Goal: Transaction & Acquisition: Purchase product/service

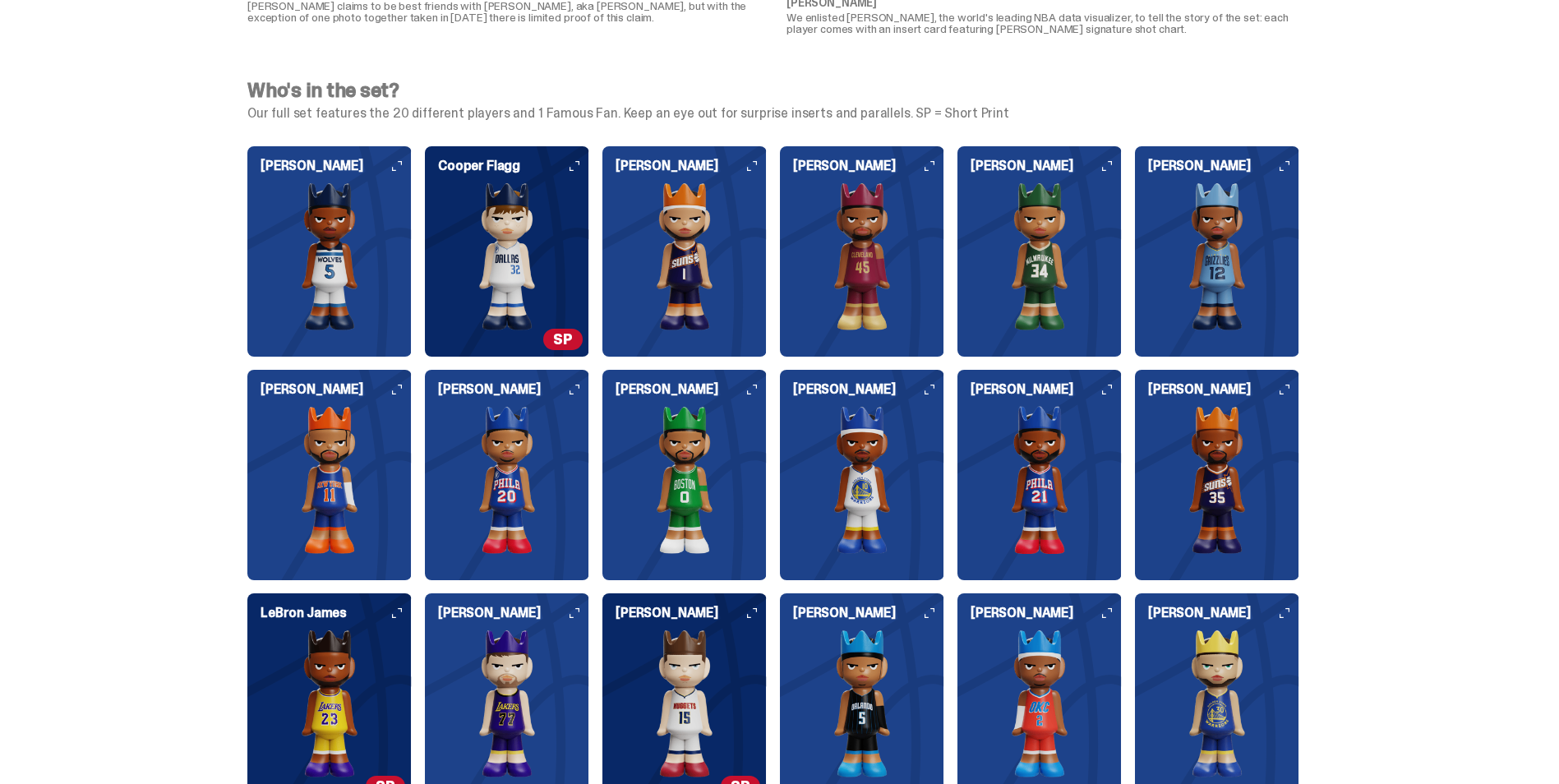
scroll to position [3287, 0]
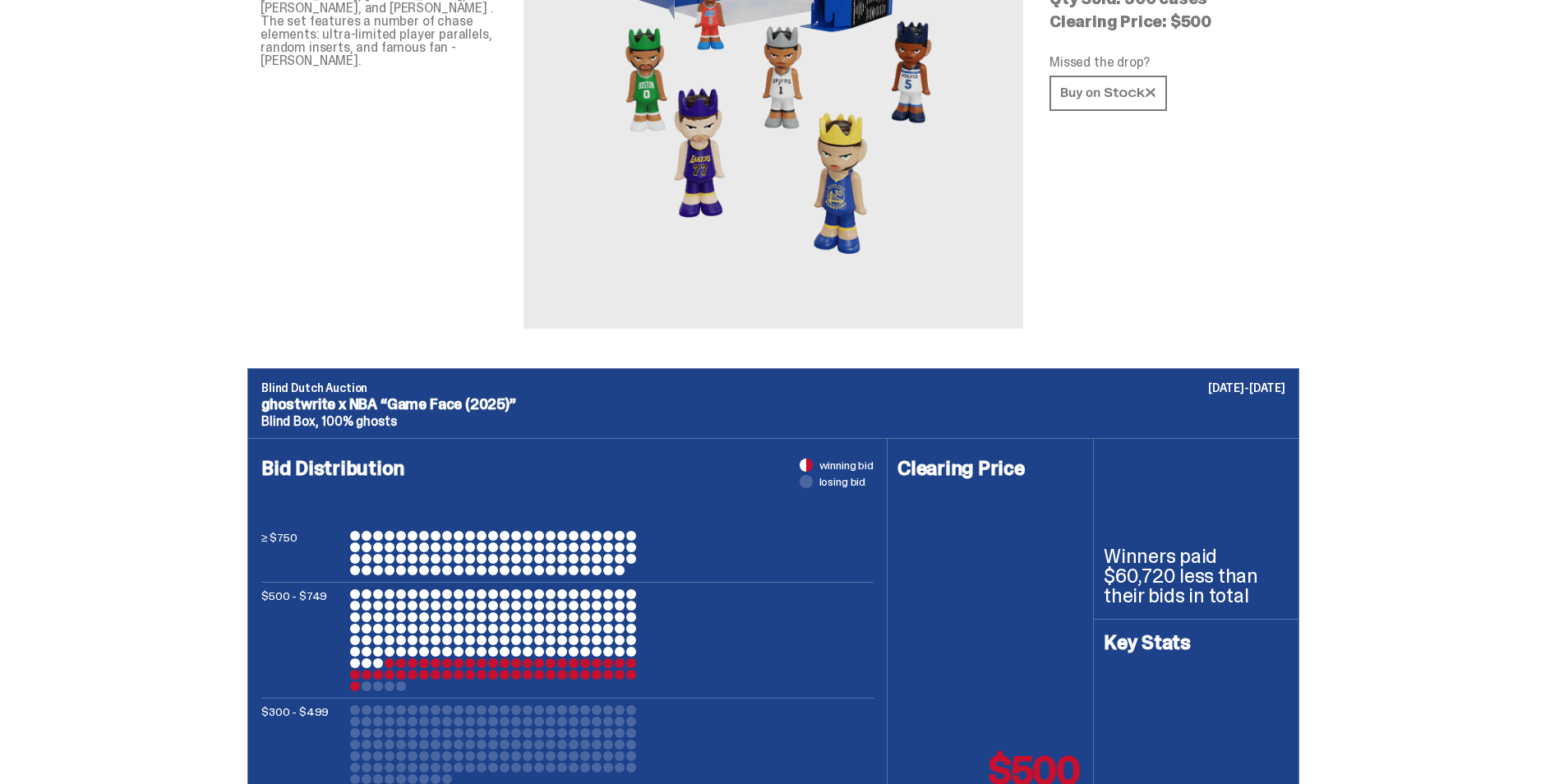
drag, startPoint x: 1063, startPoint y: 380, endPoint x: 1061, endPoint y: -61, distance: 441.0
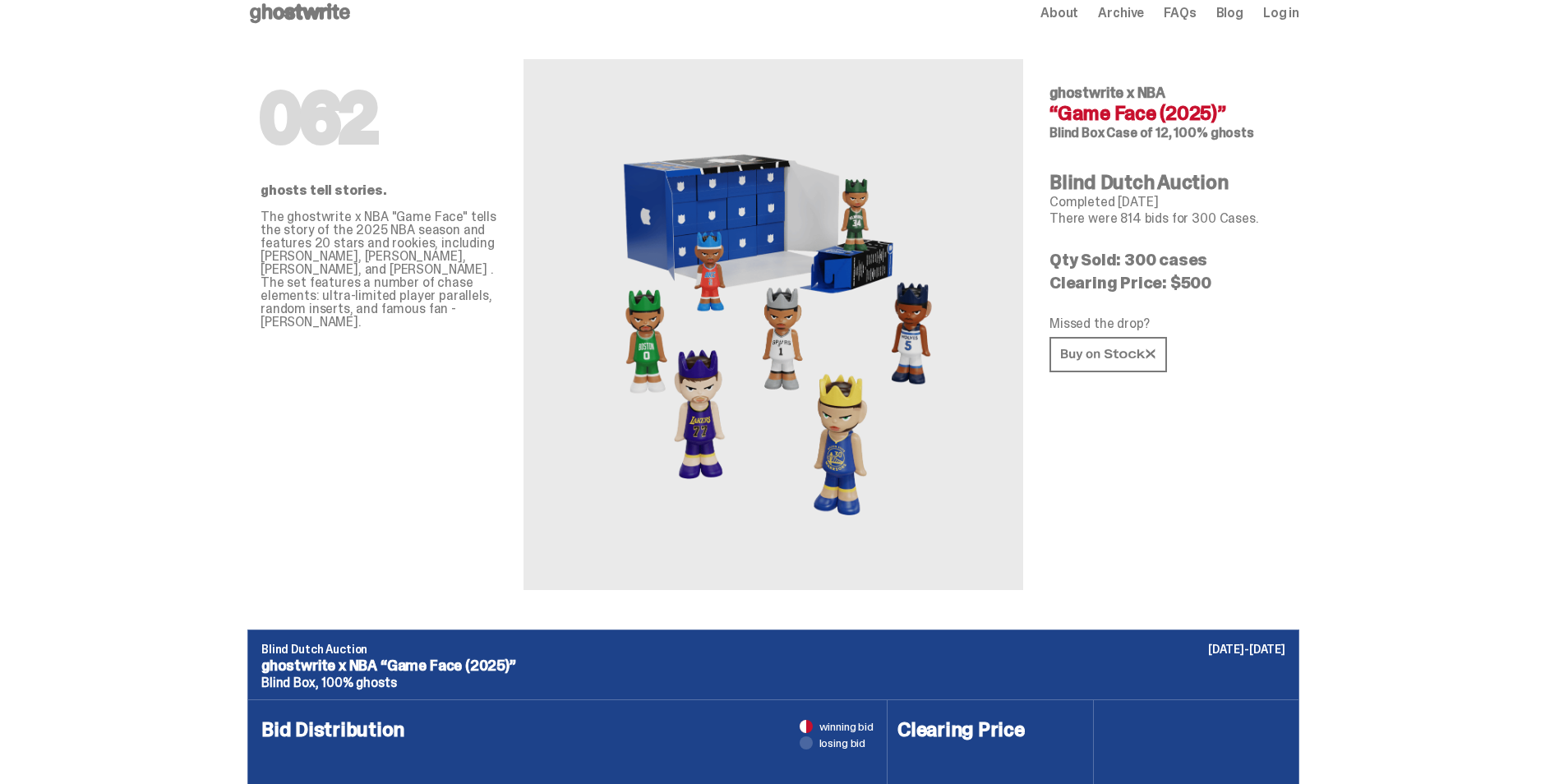
scroll to position [0, 0]
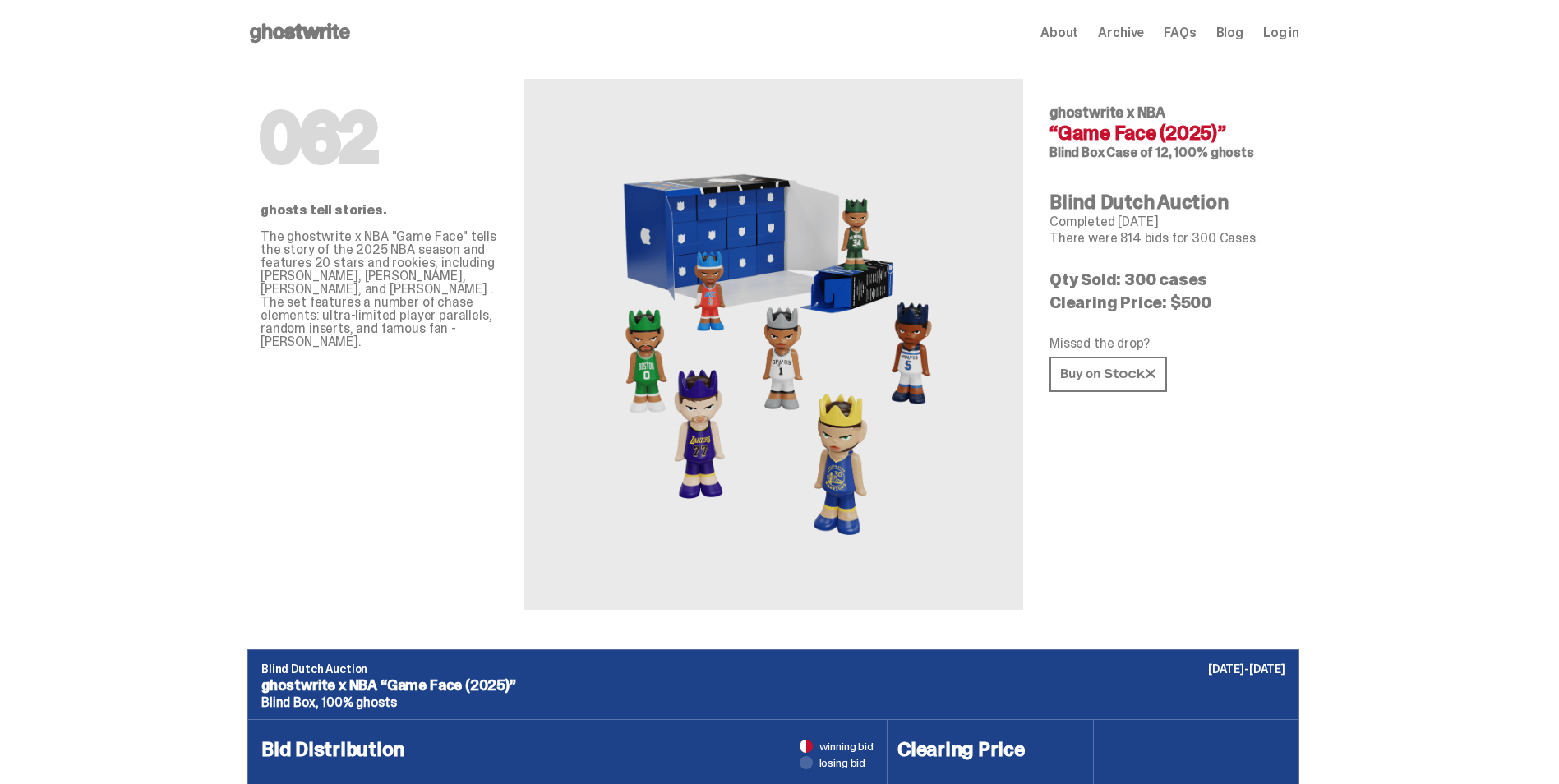
drag, startPoint x: 1058, startPoint y: 108, endPoint x: 1239, endPoint y: 134, distance: 182.9
click at [1239, 134] on div "ghostwrite x NBA “Game Face (2025)” Blind Box Case of 12, 100% ghosts" at bounding box center [1167, 132] width 237 height 54
copy div "ghostwrite x NBA “Game Face (2025)”"
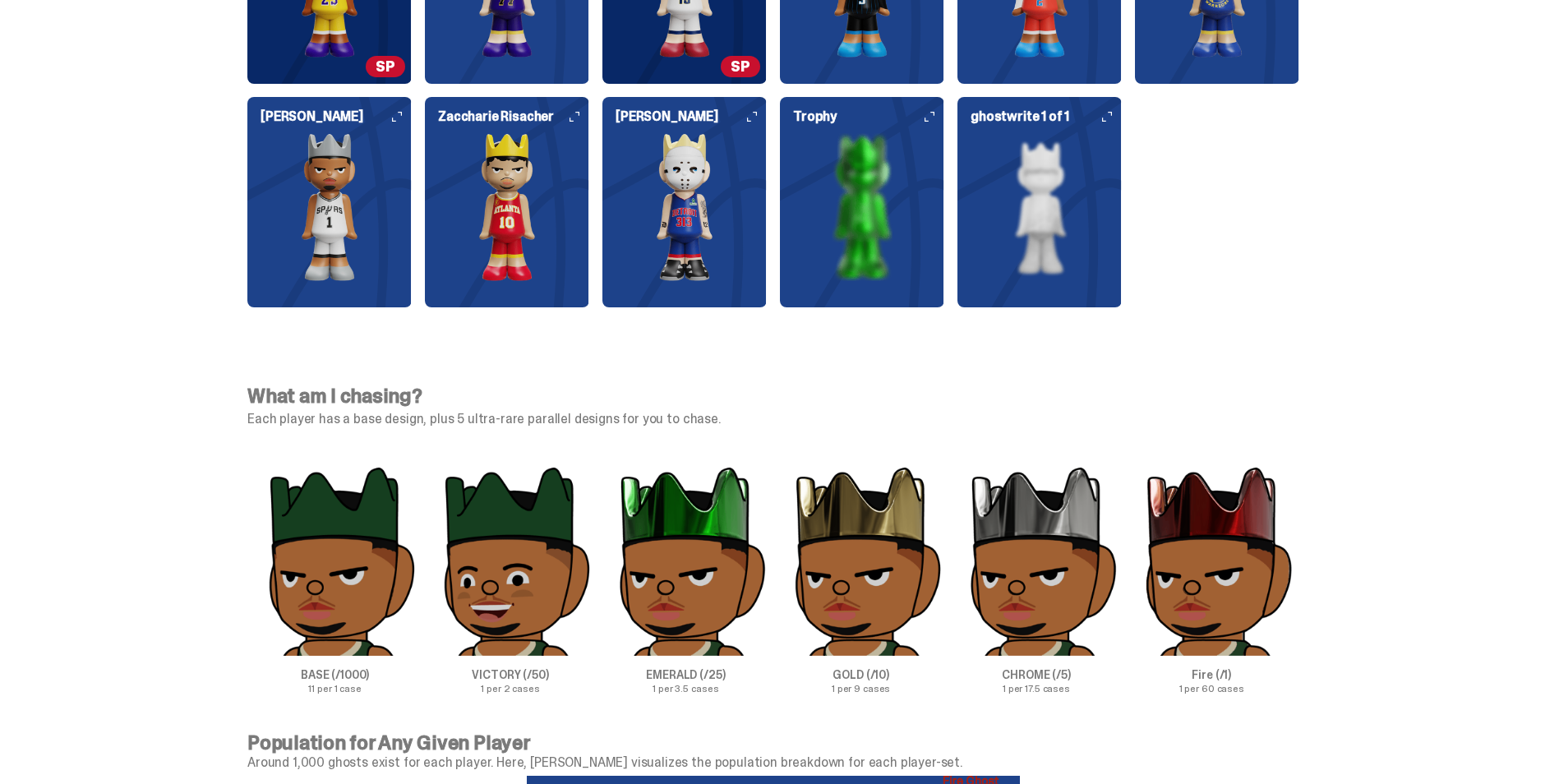
scroll to position [4747, 0]
click at [892, 235] on img at bounding box center [862, 207] width 164 height 148
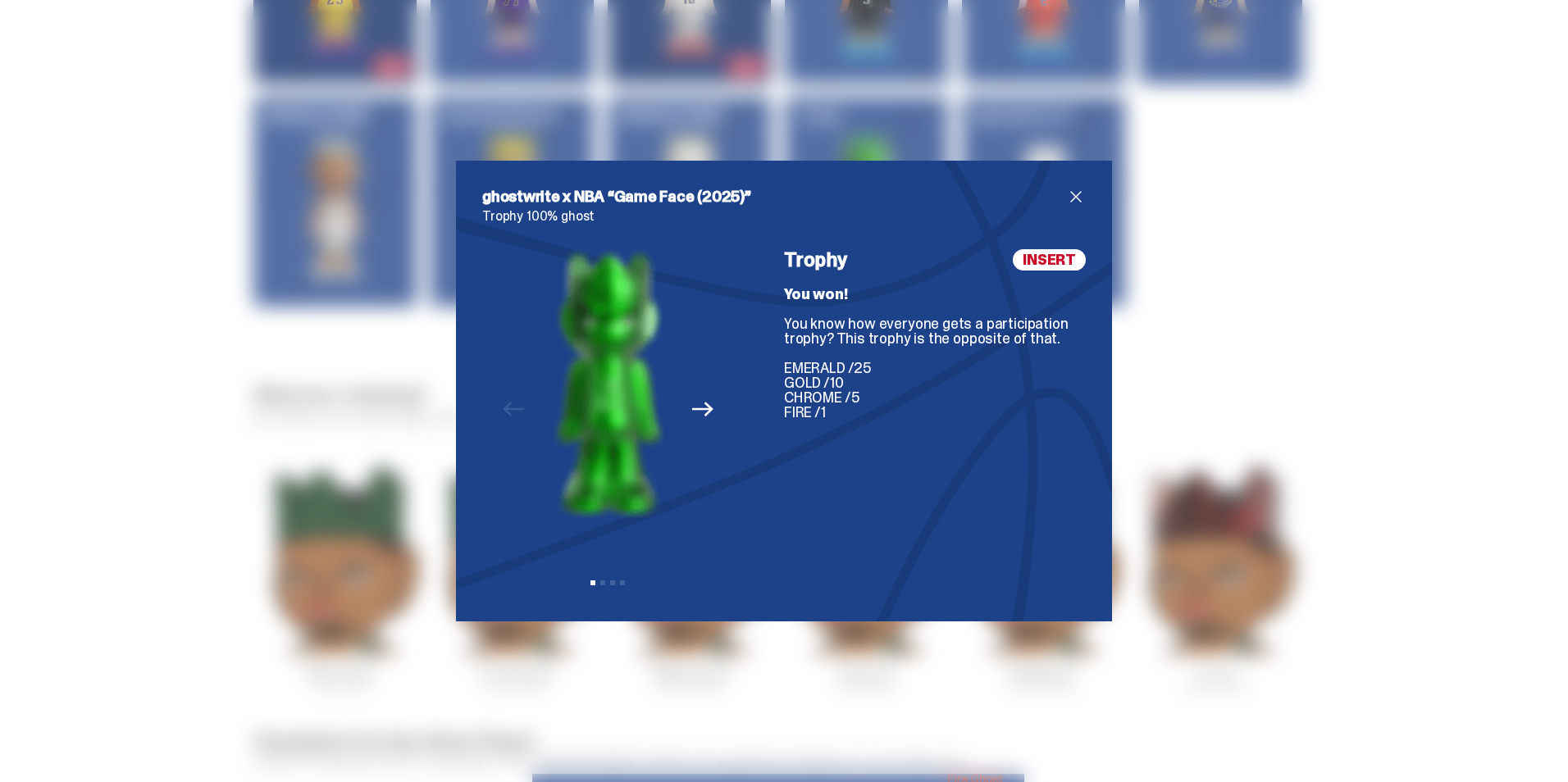
click at [693, 408] on icon "Next" at bounding box center [702, 408] width 21 height 21
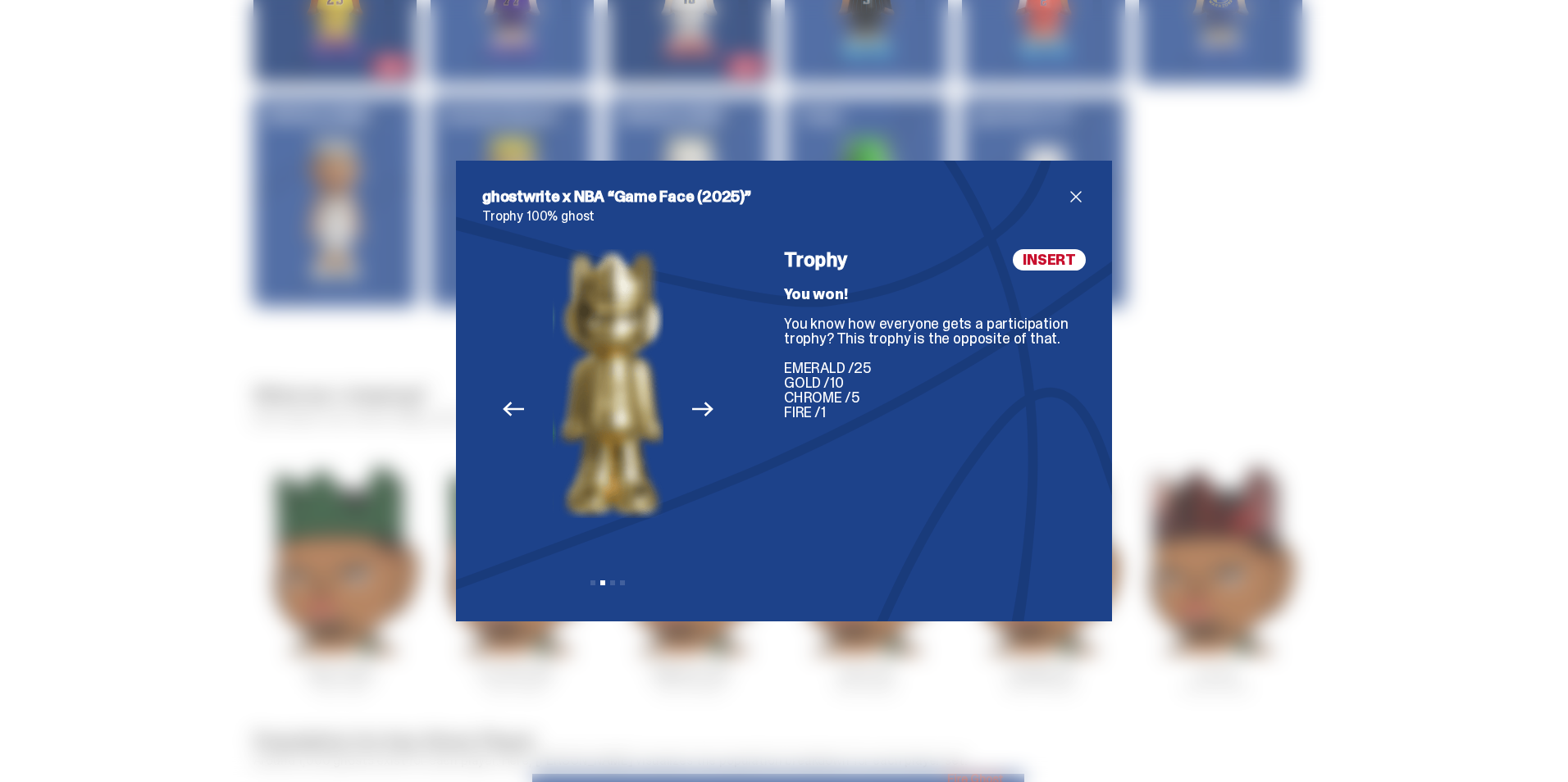
click at [693, 408] on icon "Next" at bounding box center [702, 408] width 21 height 21
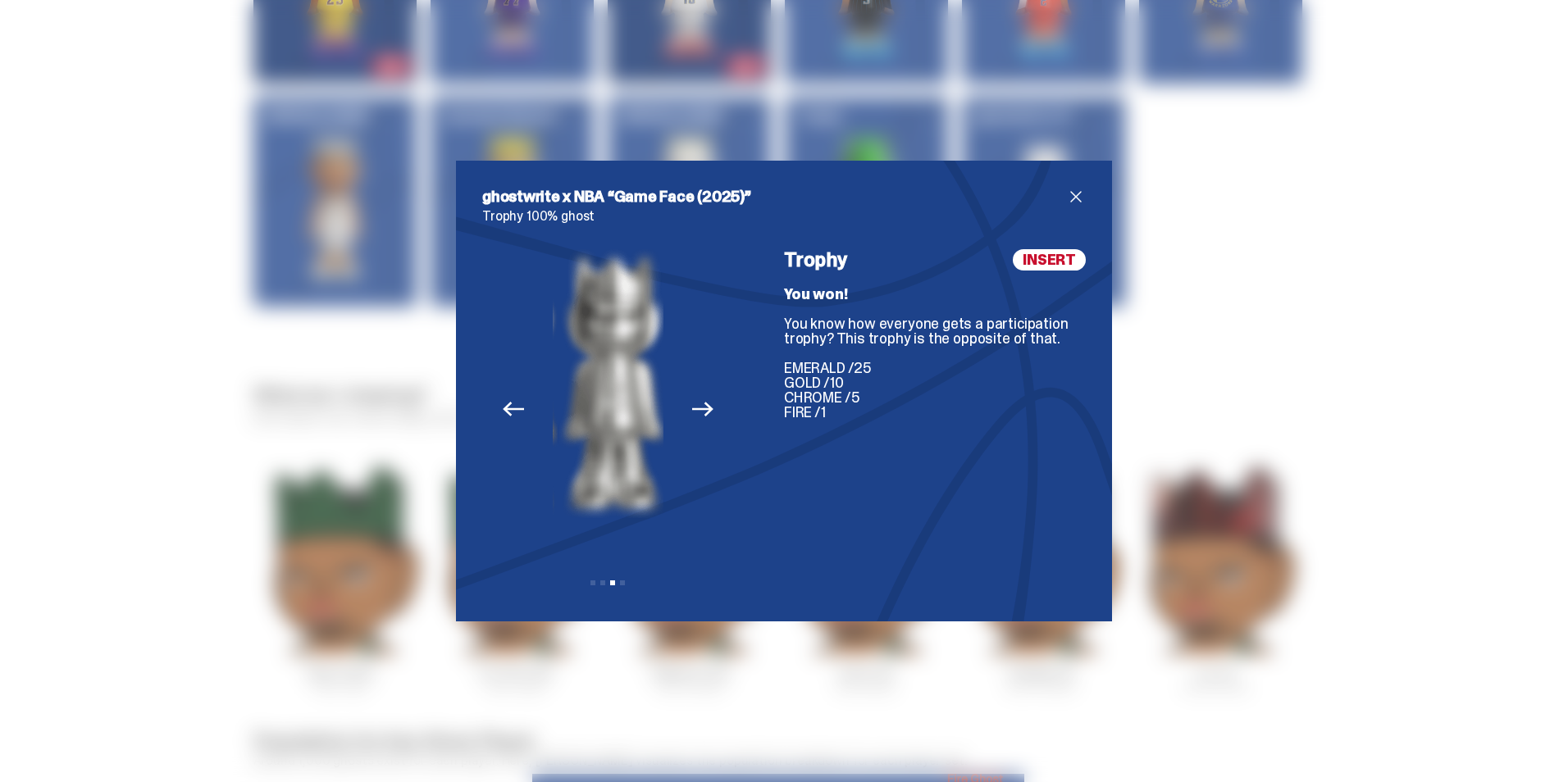
click at [692, 408] on icon "Next" at bounding box center [702, 408] width 21 height 14
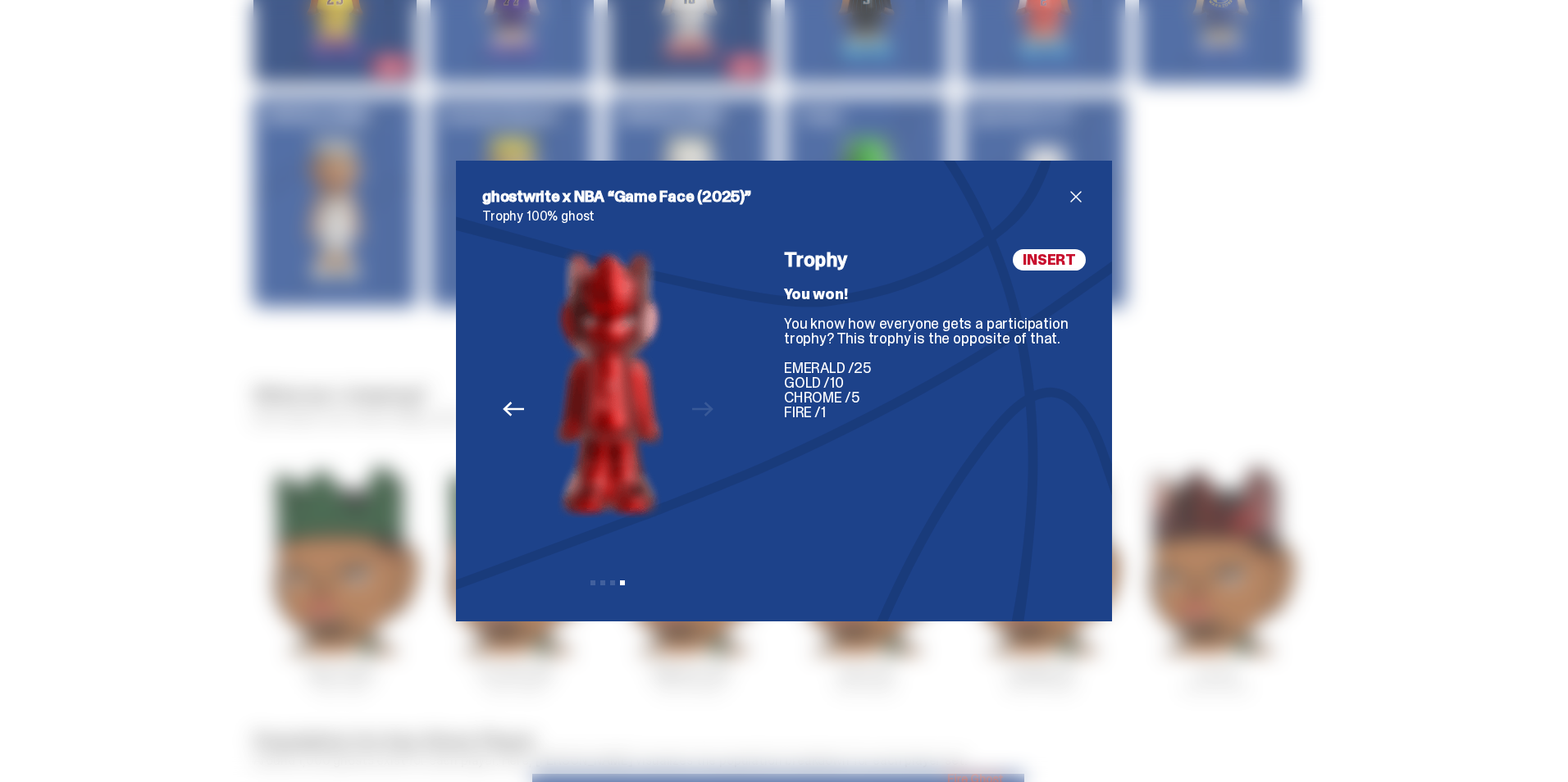
click at [1066, 192] on span "close" at bounding box center [1076, 196] width 20 height 20
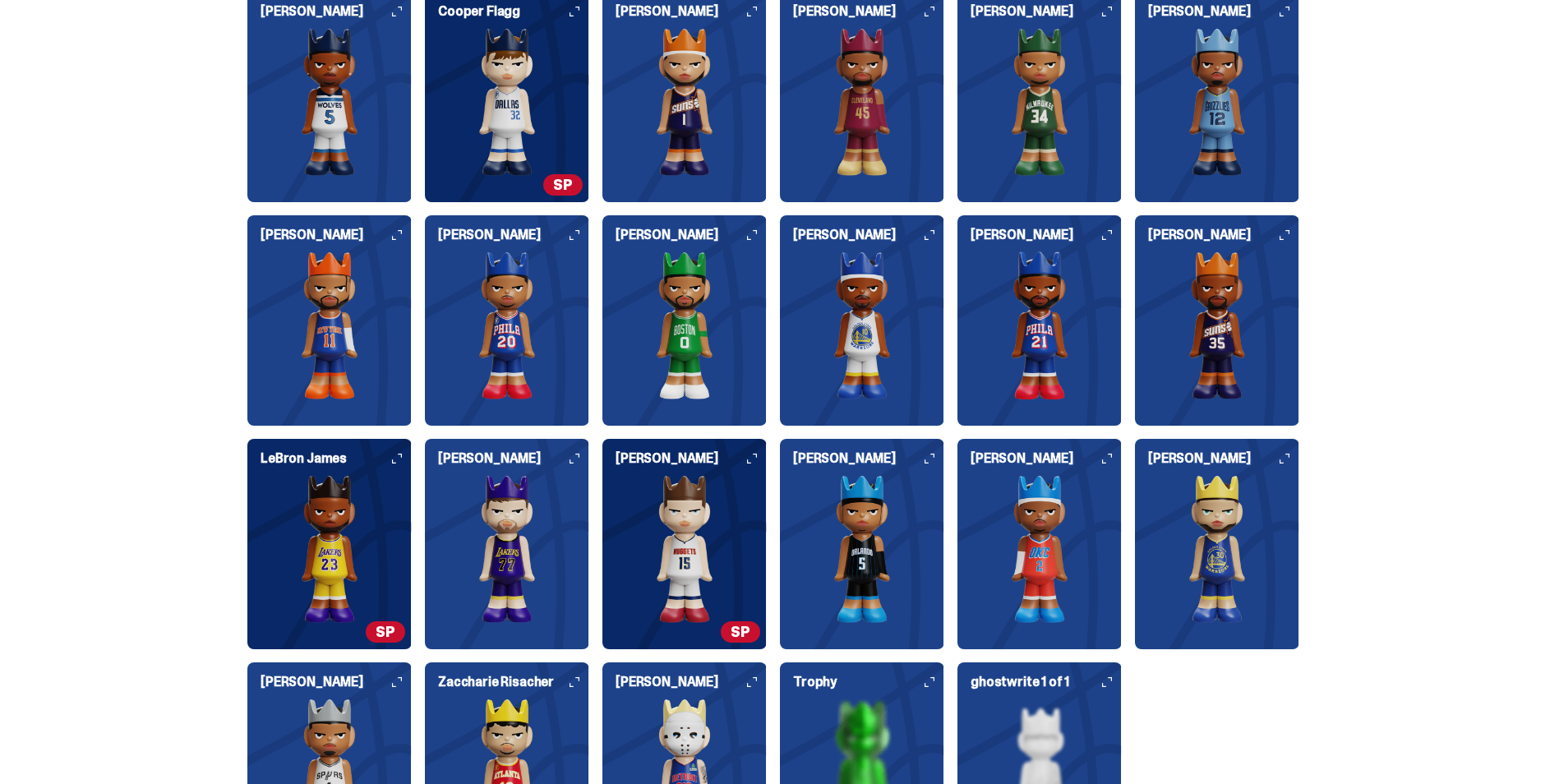
scroll to position [4007, 0]
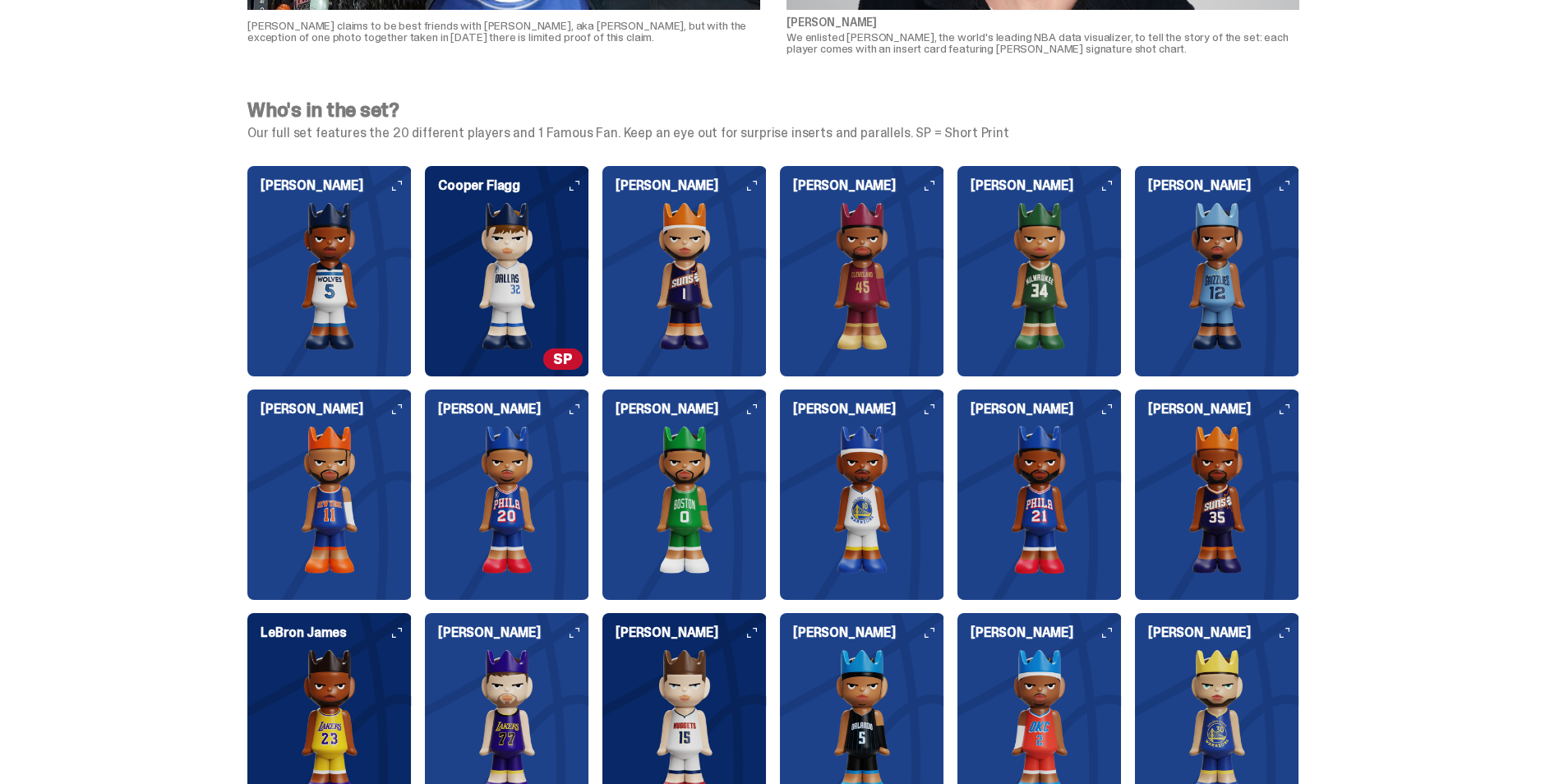
click at [524, 282] on img at bounding box center [507, 275] width 164 height 148
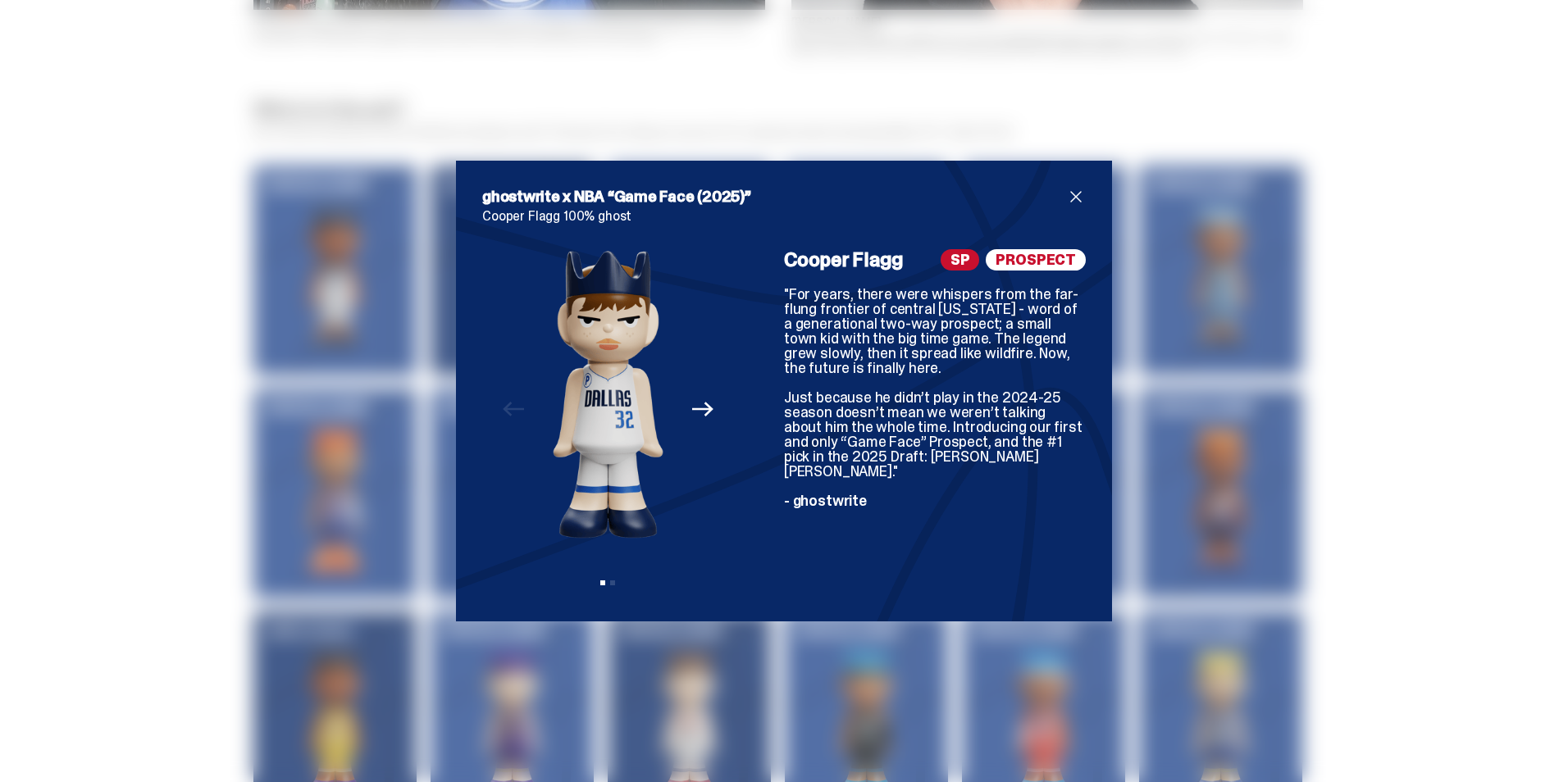
click at [694, 407] on icon "Next" at bounding box center [702, 408] width 21 height 21
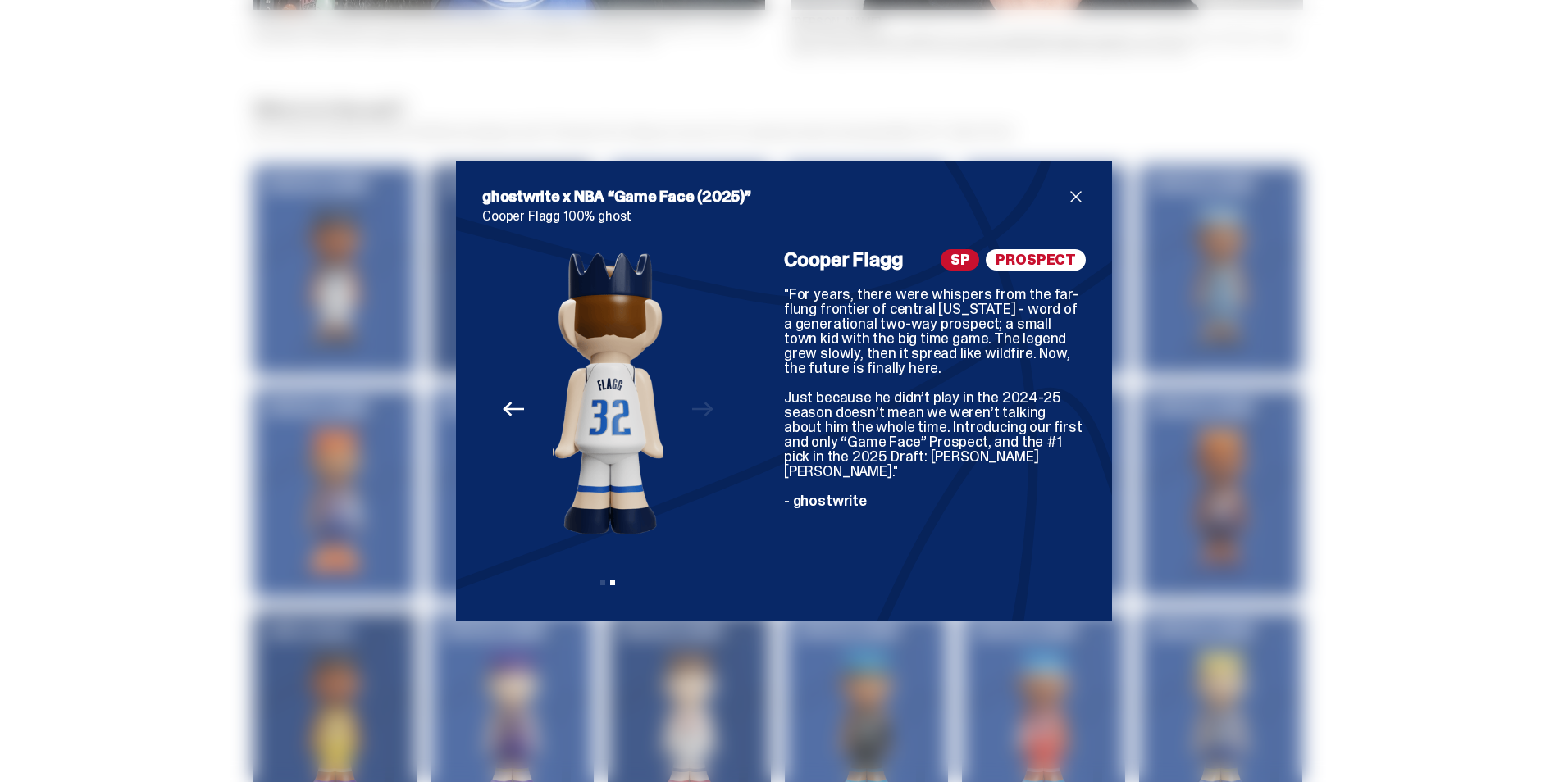
click at [781, 113] on div "ghostwrite x NBA “Game Face (2025)” [PERSON_NAME] [PERSON_NAME] 100% ghost Prev…" at bounding box center [784, 391] width 1568 height 782
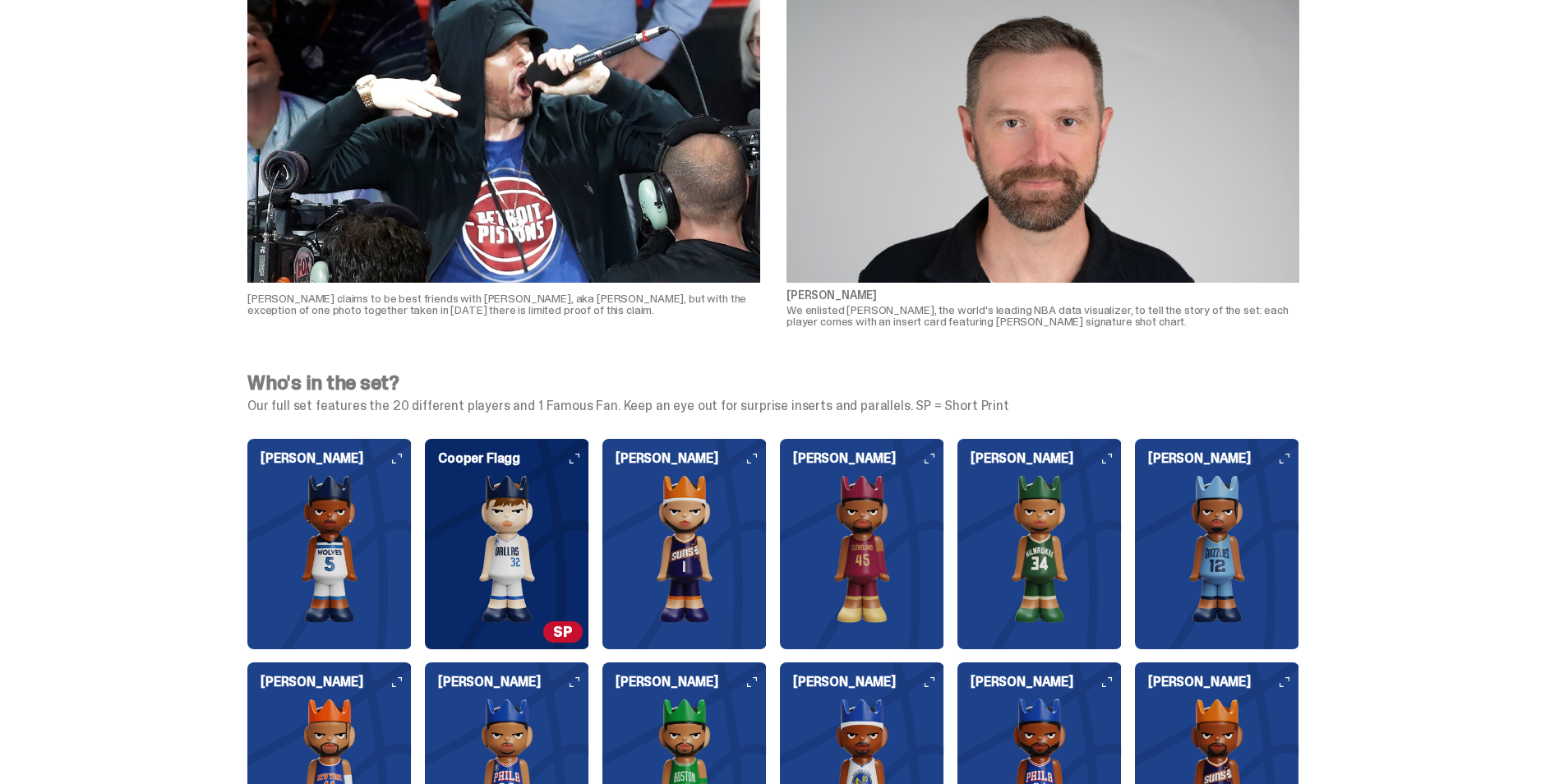
scroll to position [3514, 0]
